Goal: Transaction & Acquisition: Purchase product/service

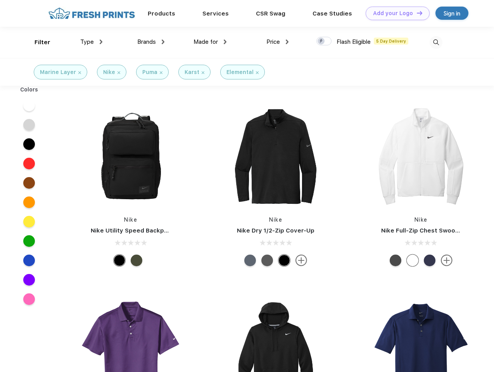
click at [395, 13] on link "Add your Logo Design Tool" at bounding box center [398, 14] width 64 height 14
click at [0, 0] on div "Design Tool" at bounding box center [0, 0] width 0 height 0
click at [416, 13] on link "Add your Logo Design Tool" at bounding box center [398, 14] width 64 height 14
click at [37, 42] on div "Filter" at bounding box center [43, 42] width 16 height 9
click at [92, 42] on span "Type" at bounding box center [87, 41] width 14 height 7
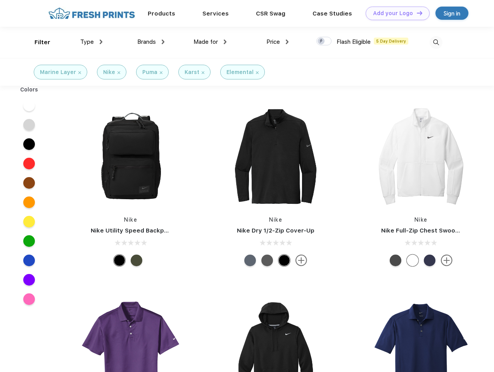
click at [151, 42] on span "Brands" at bounding box center [146, 41] width 19 height 7
click at [210, 42] on span "Made for" at bounding box center [206, 41] width 24 height 7
click at [278, 42] on span "Price" at bounding box center [273, 41] width 14 height 7
click at [324, 42] on div at bounding box center [324, 41] width 15 height 9
click at [322, 42] on input "checkbox" at bounding box center [319, 38] width 5 height 5
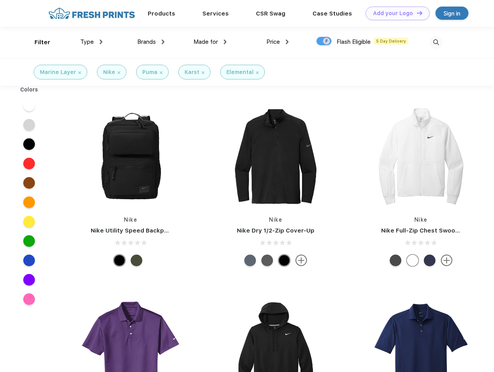
click at [436, 42] on img at bounding box center [436, 42] width 13 height 13
